Goal: Transaction & Acquisition: Purchase product/service

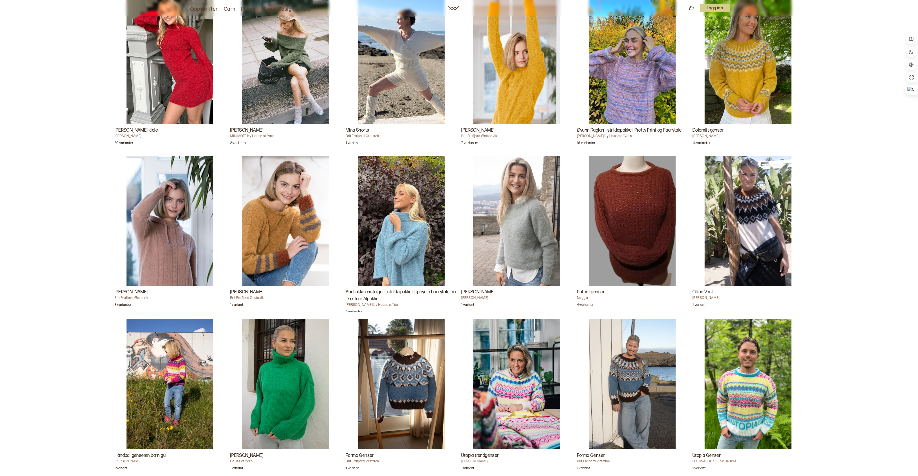
scroll to position [1122, 0]
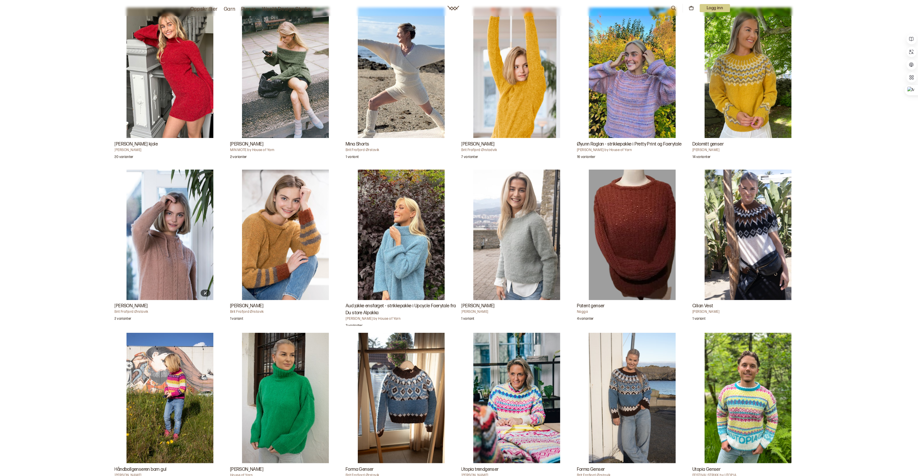
click at [177, 255] on img "Ylva Hettegenser" at bounding box center [170, 234] width 87 height 130
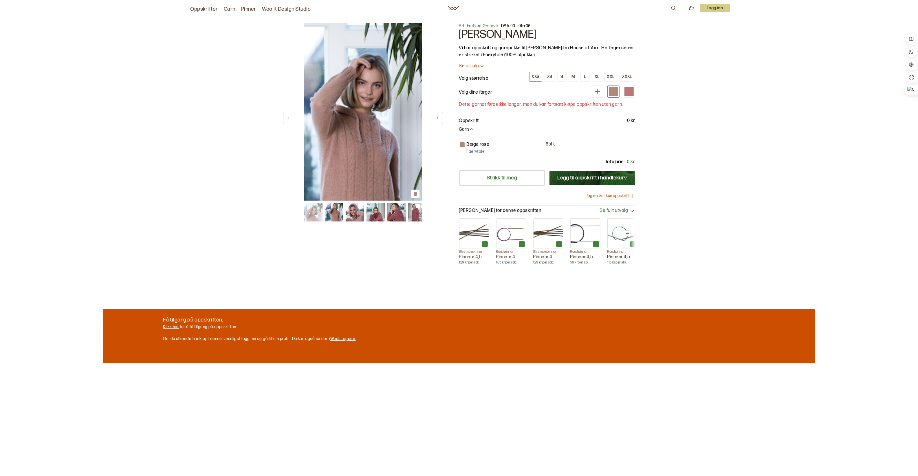
click at [437, 120] on button at bounding box center [437, 118] width 12 height 12
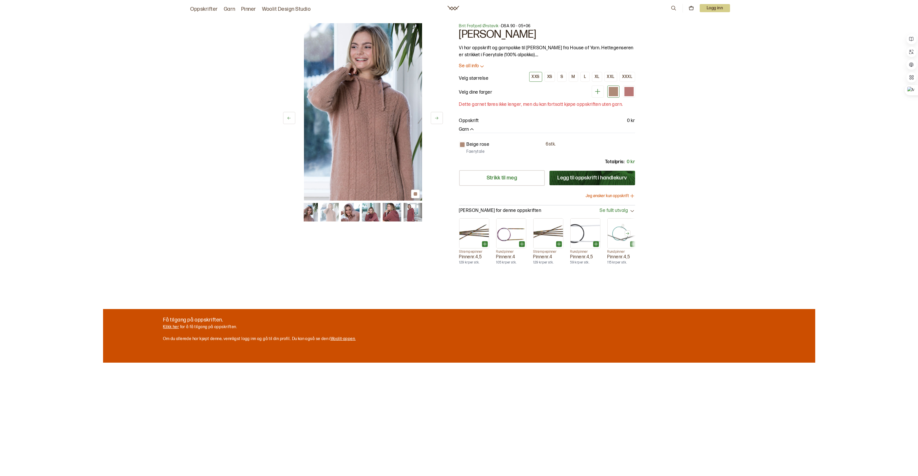
click at [438, 119] on icon at bounding box center [437, 118] width 4 height 4
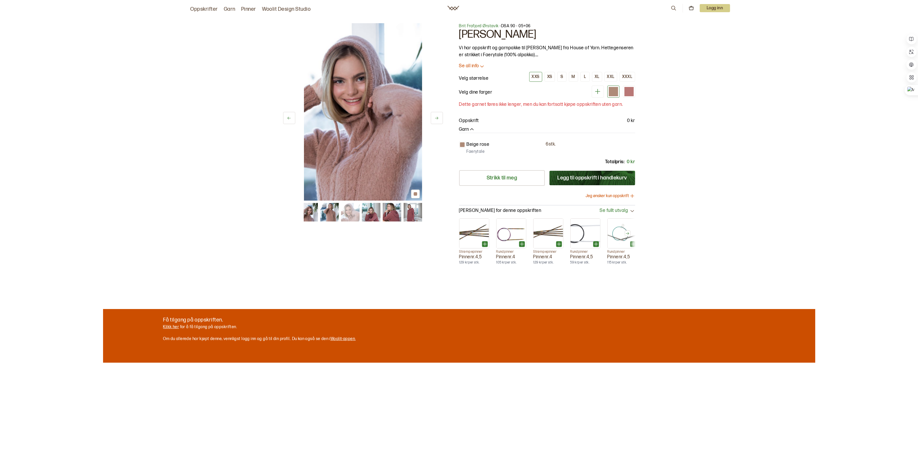
click at [438, 118] on icon at bounding box center [436, 118] width 3 height 3
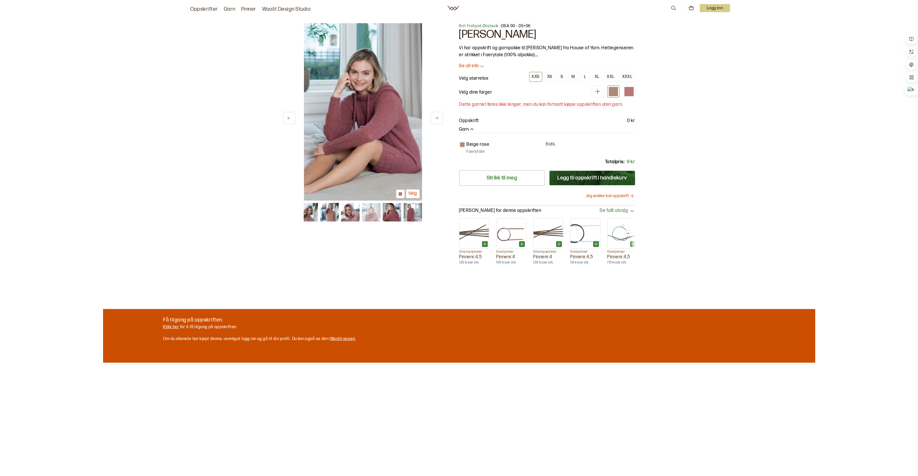
click at [439, 117] on button at bounding box center [437, 118] width 12 height 12
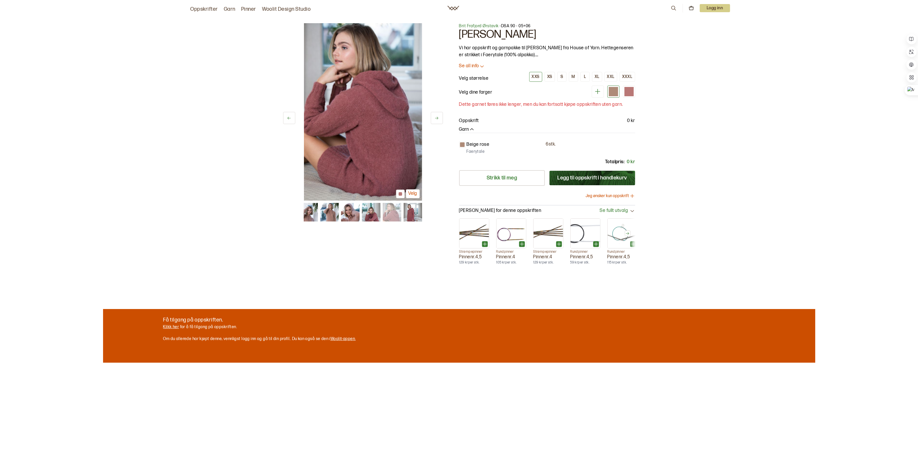
click at [439, 117] on button at bounding box center [437, 118] width 12 height 12
